Goal: Download file/media

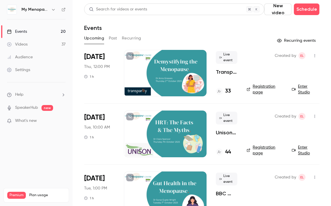
click at [239, 65] on div "Created by EL Registration page Enter Studio" at bounding box center [283, 73] width 73 height 46
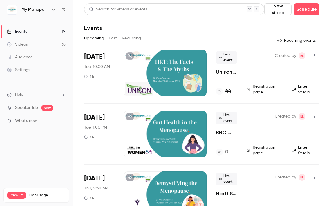
click at [113, 38] on button "Past" at bounding box center [113, 38] width 8 height 9
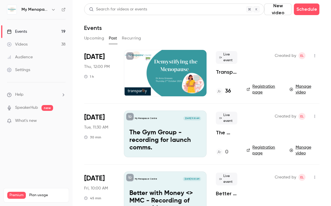
click at [165, 66] on div at bounding box center [165, 73] width 83 height 46
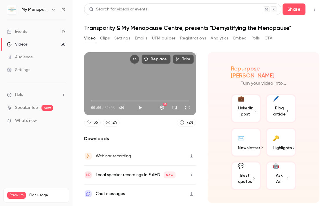
click at [221, 38] on button "Analytics" at bounding box center [220, 38] width 18 height 9
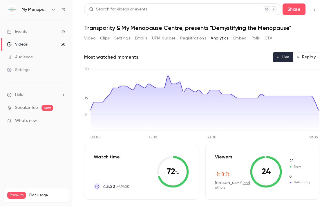
click at [242, 38] on button "Embed" at bounding box center [240, 38] width 14 height 9
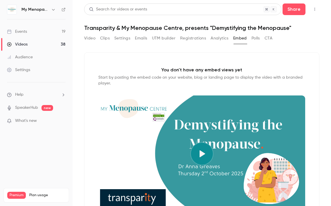
click at [255, 38] on button "Polls" at bounding box center [256, 38] width 8 height 9
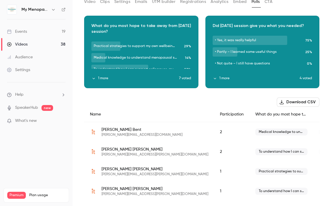
scroll to position [40, 0]
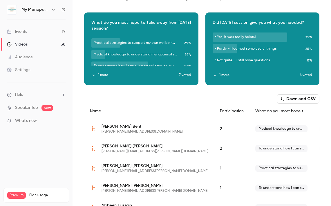
click at [106, 76] on button "1 more" at bounding box center [135, 75] width 88 height 5
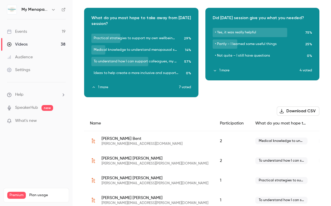
scroll to position [42, 0]
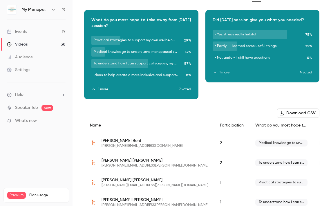
click at [142, 50] on icon "button" at bounding box center [141, 50] width 5 height 4
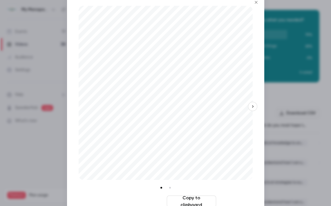
click at [140, 200] on button "Download image" at bounding box center [139, 202] width 49 height 12
click at [252, 105] on icon "button" at bounding box center [253, 107] width 4 height 4
click at [136, 201] on button "Download image" at bounding box center [139, 202] width 49 height 12
click at [256, 3] on icon "Close" at bounding box center [256, 2] width 7 height 5
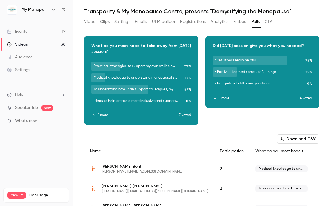
scroll to position [0, 0]
